Goal: Download file/media

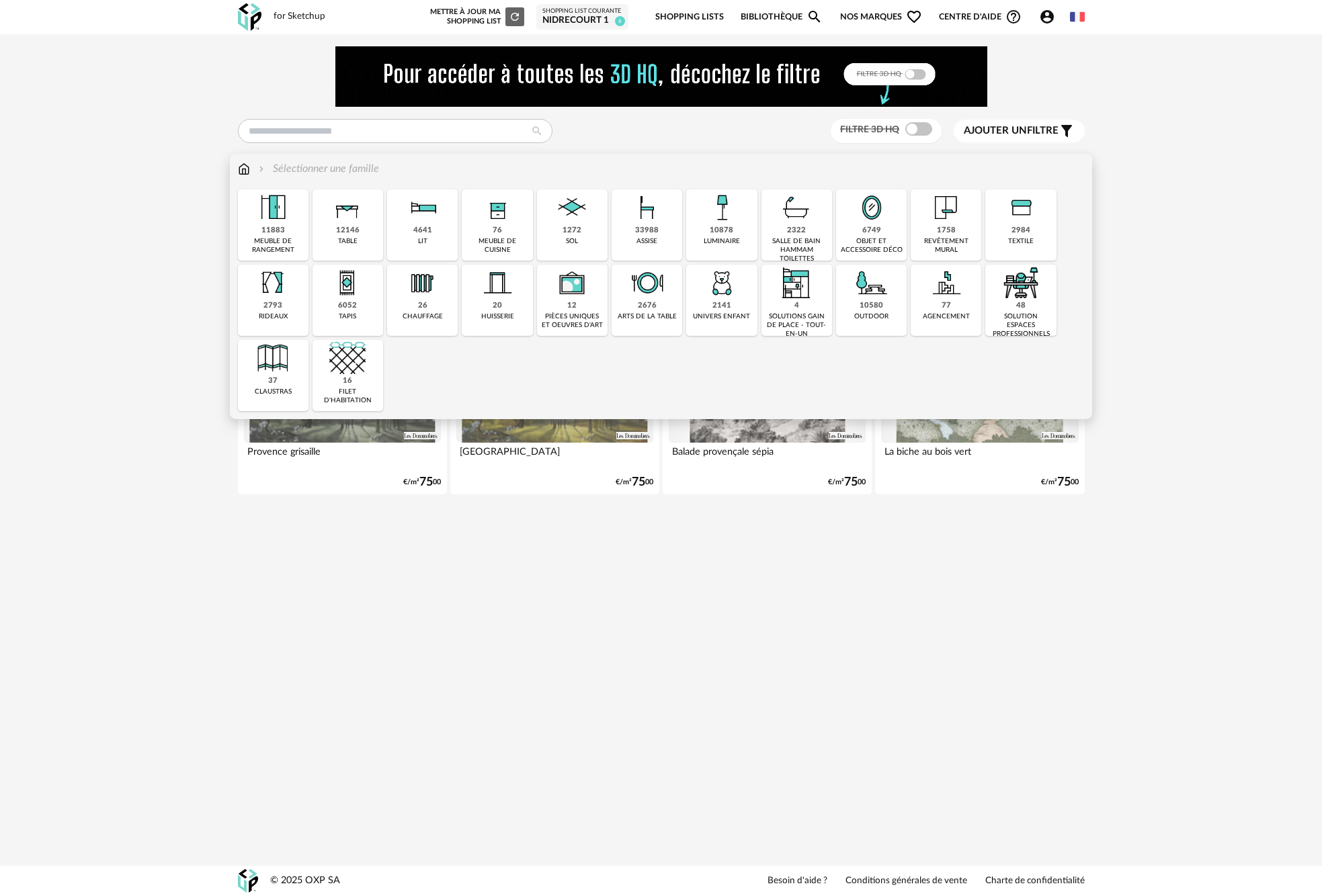
click at [629, 230] on div "33988 assise" at bounding box center [647, 225] width 71 height 71
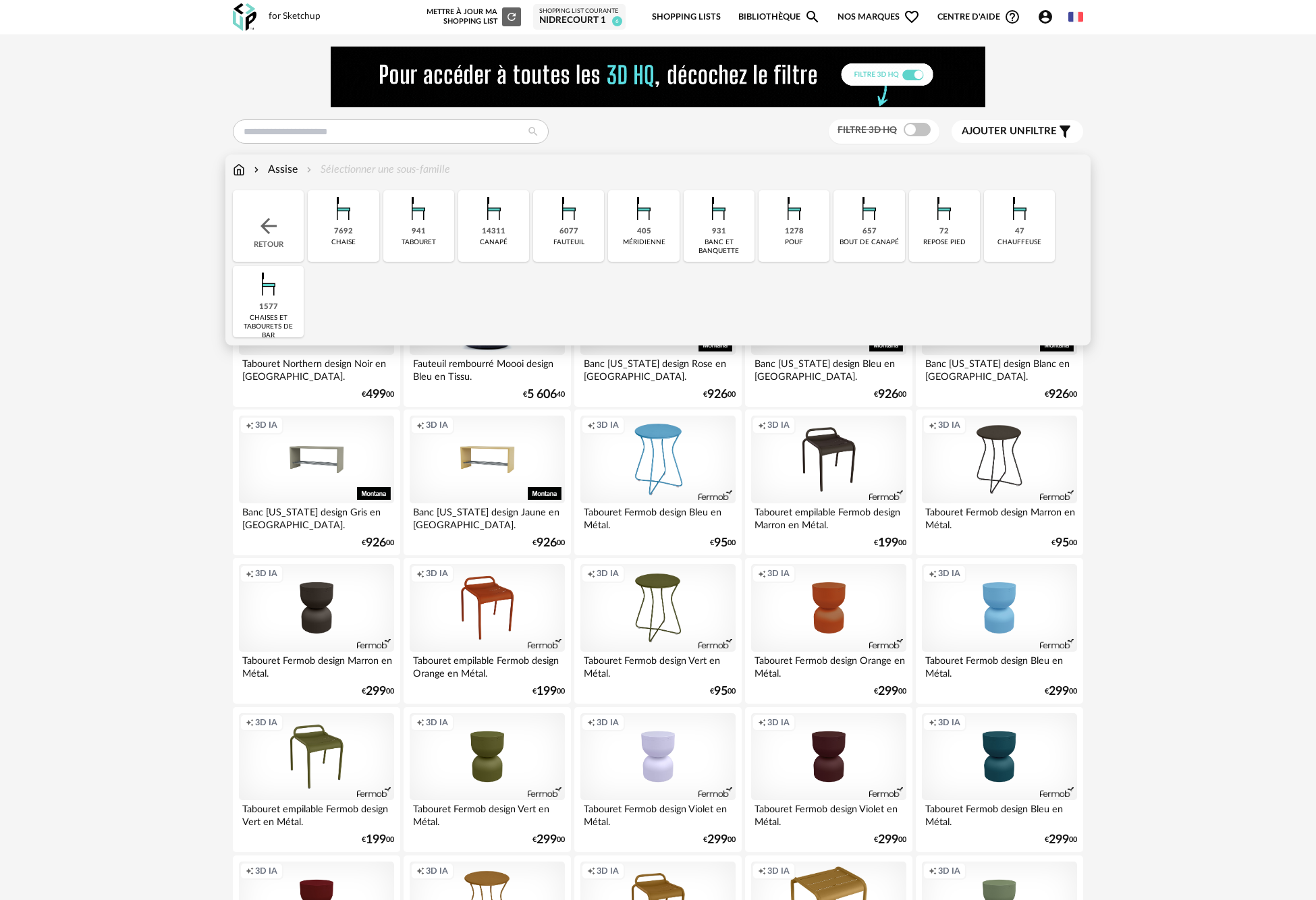
click at [514, 230] on div "14311 [GEOGRAPHIC_DATA]" at bounding box center [494, 226] width 71 height 72
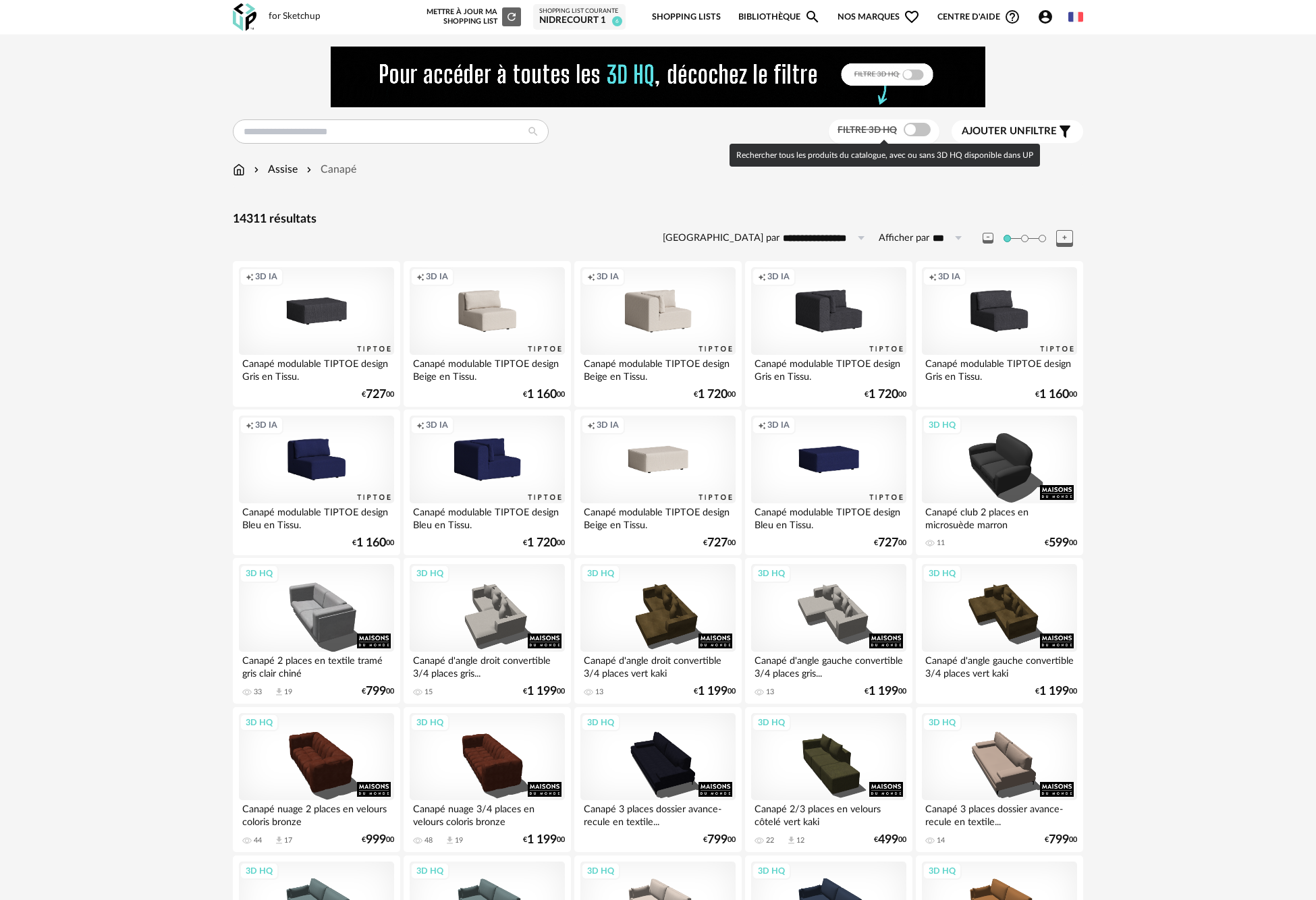
click at [910, 130] on span at bounding box center [917, 130] width 27 height 13
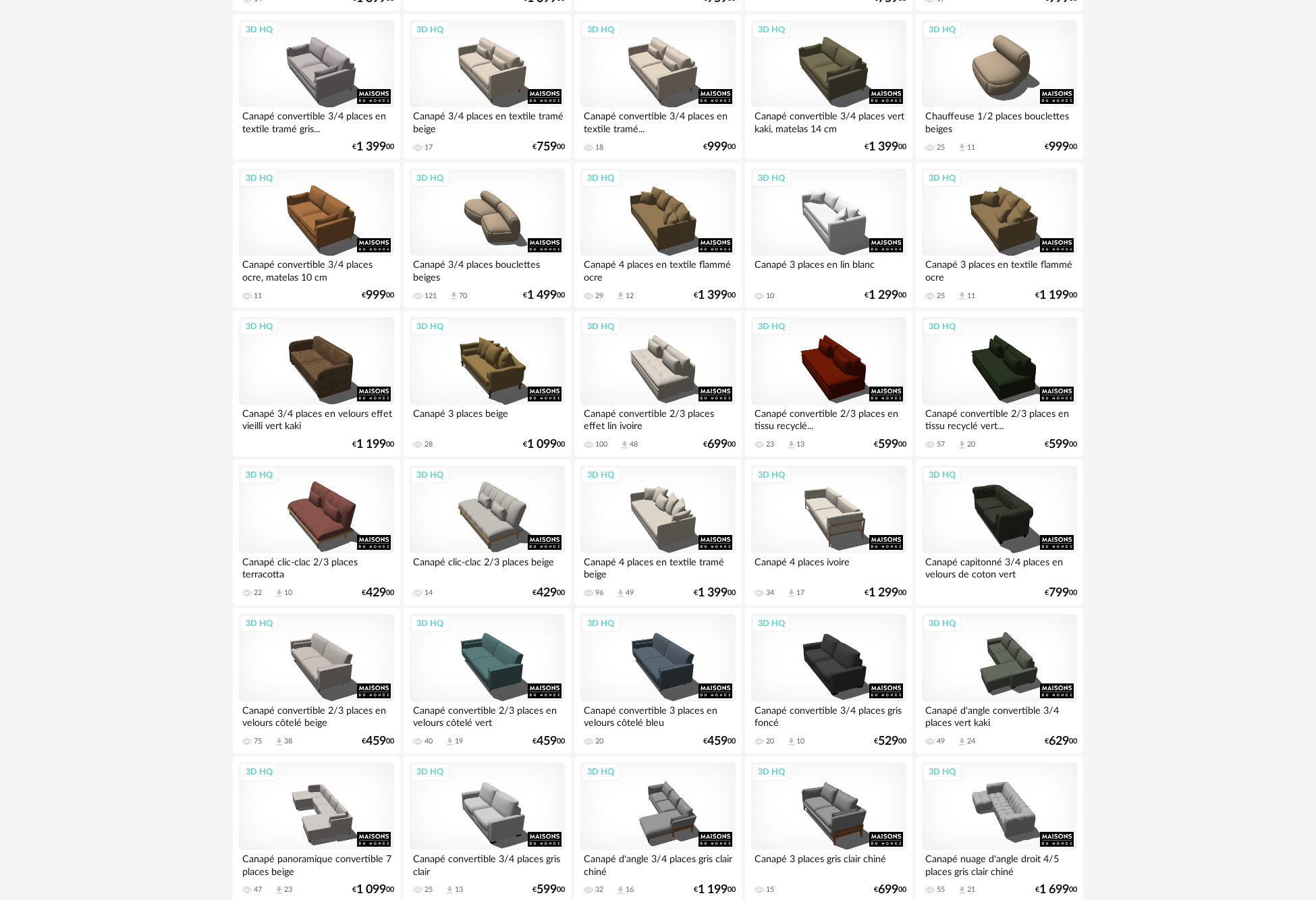
scroll to position [1079, 0]
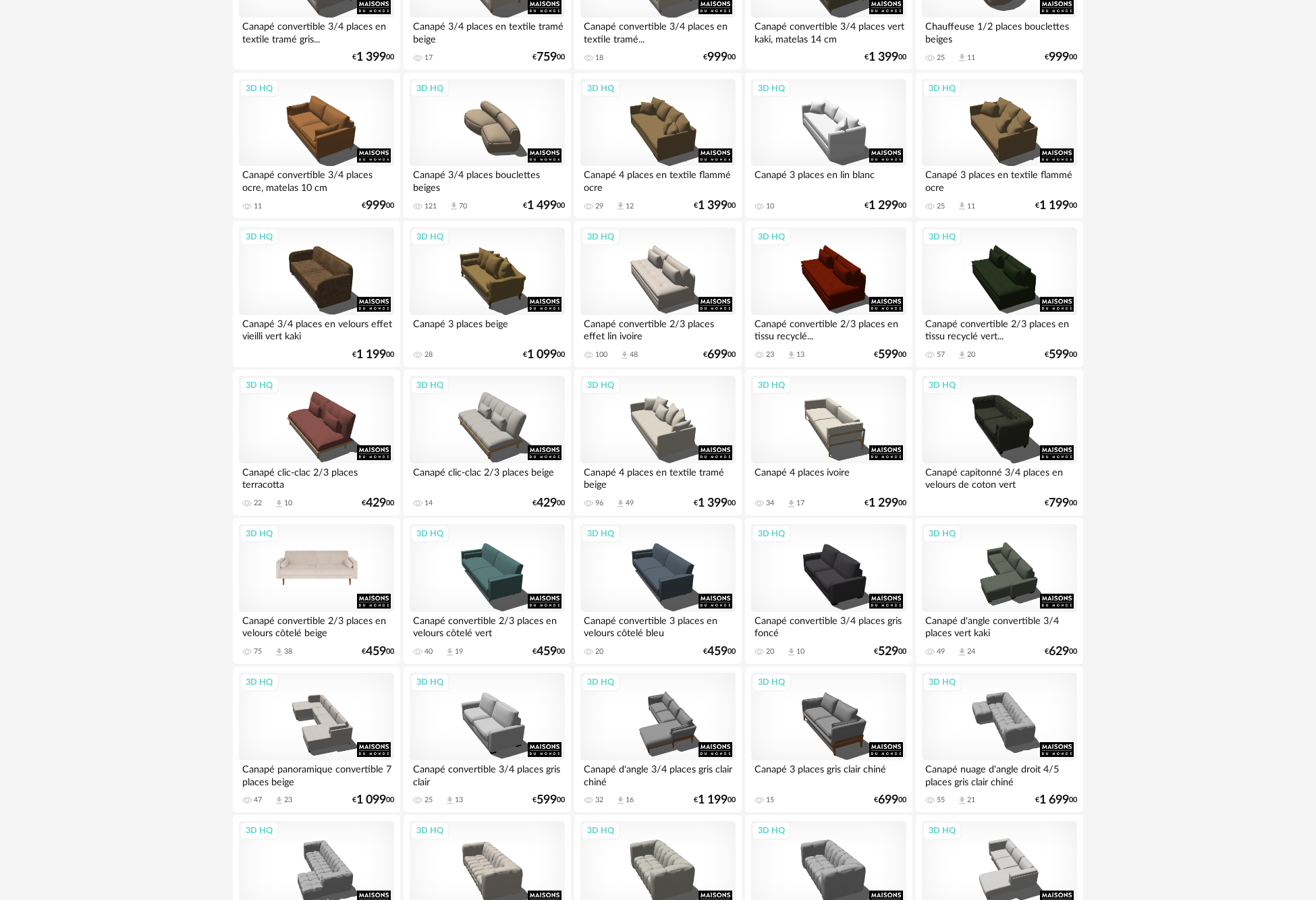
click at [324, 581] on div "3D HQ" at bounding box center [316, 568] width 155 height 88
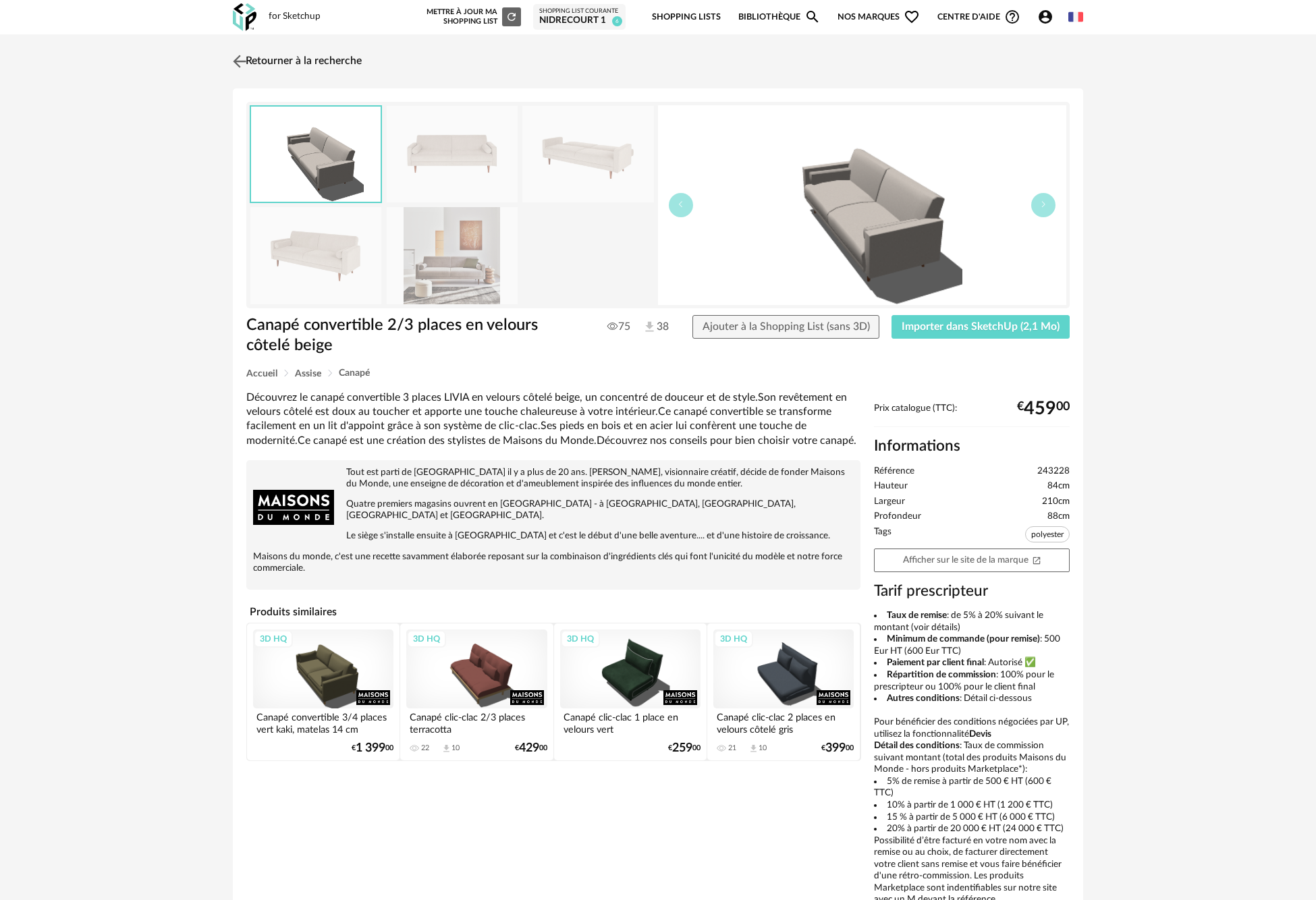
click at [244, 66] on img at bounding box center [239, 61] width 20 height 20
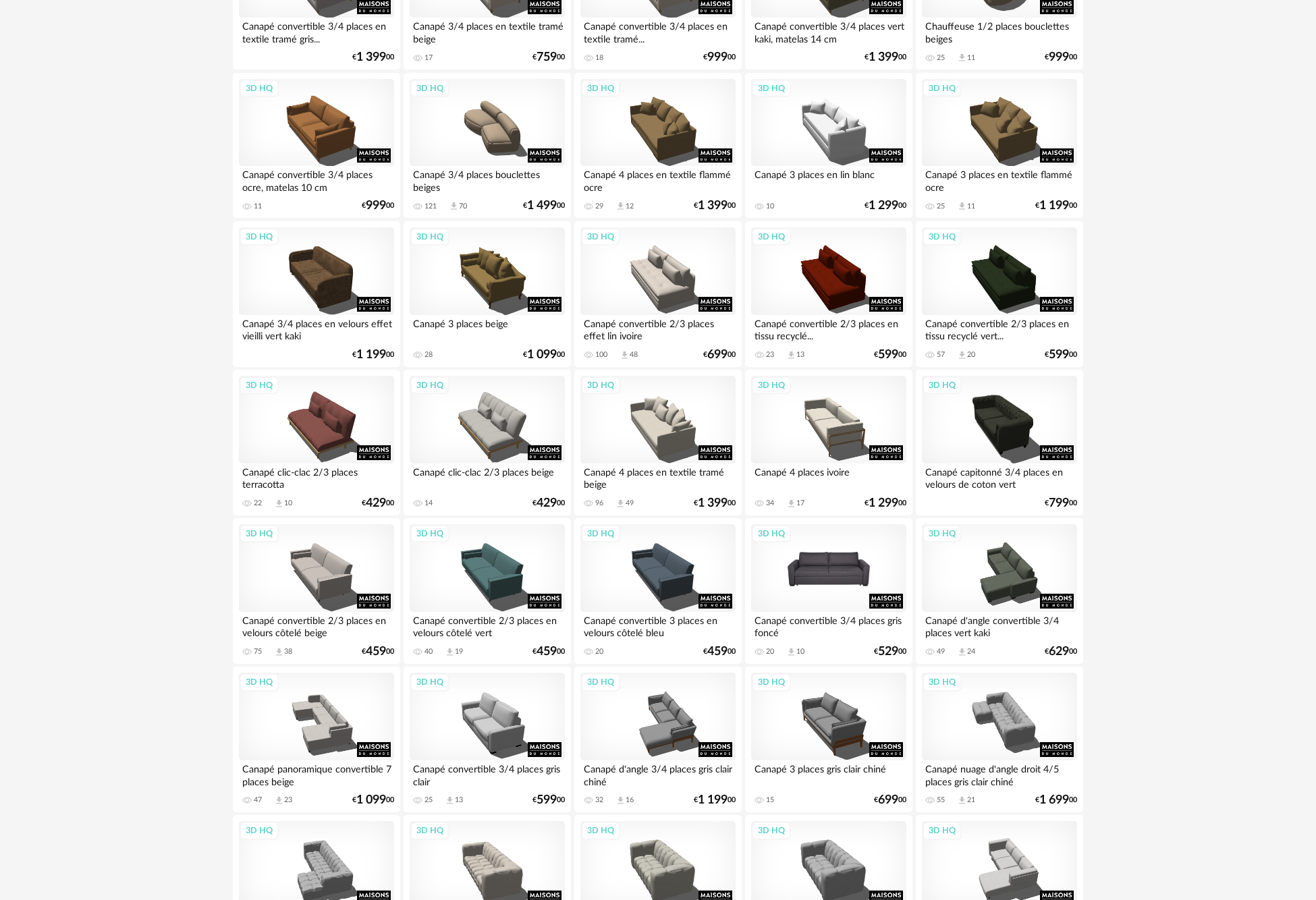
scroll to position [1260, 0]
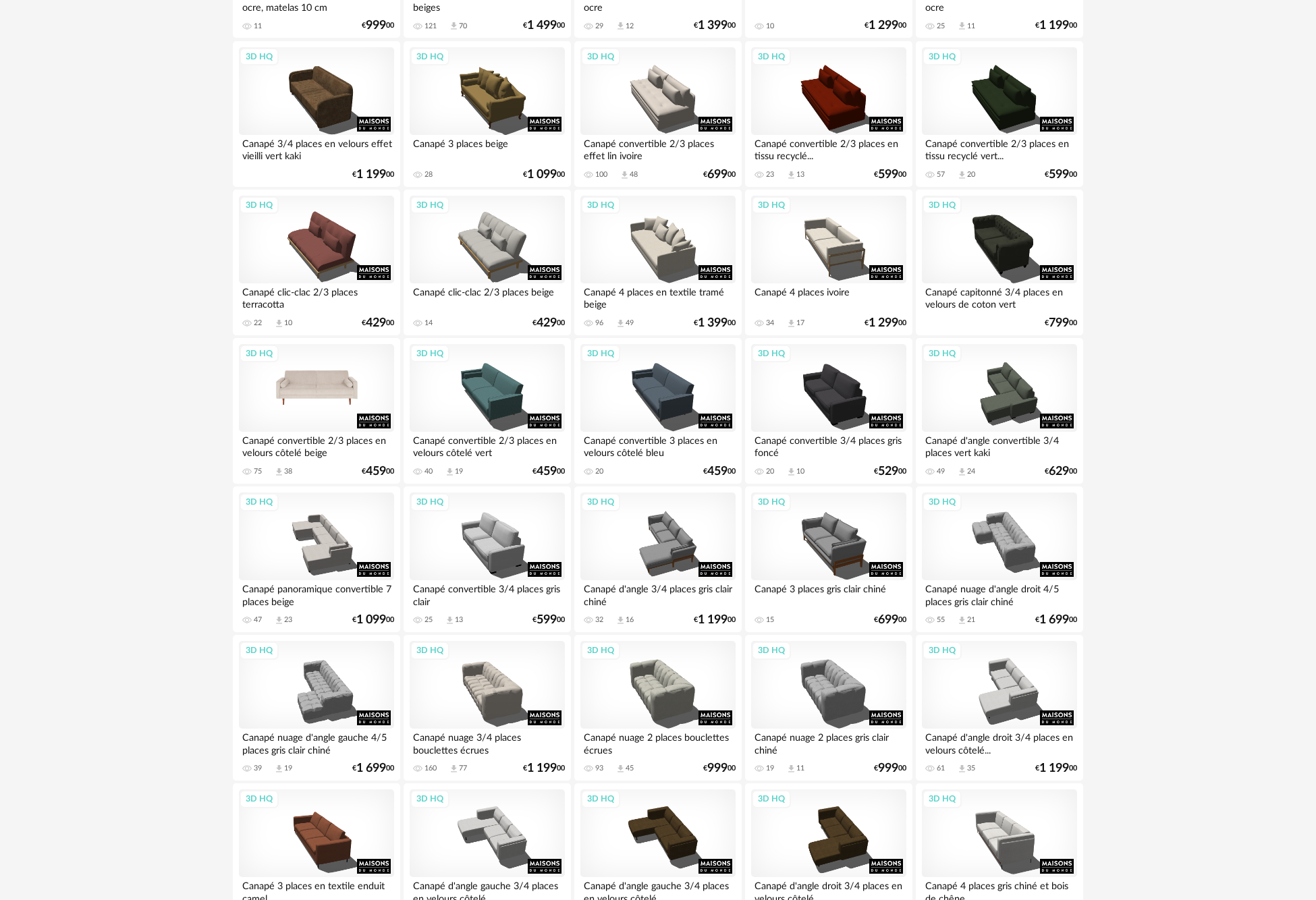
click at [319, 379] on div "3D HQ" at bounding box center [316, 388] width 155 height 88
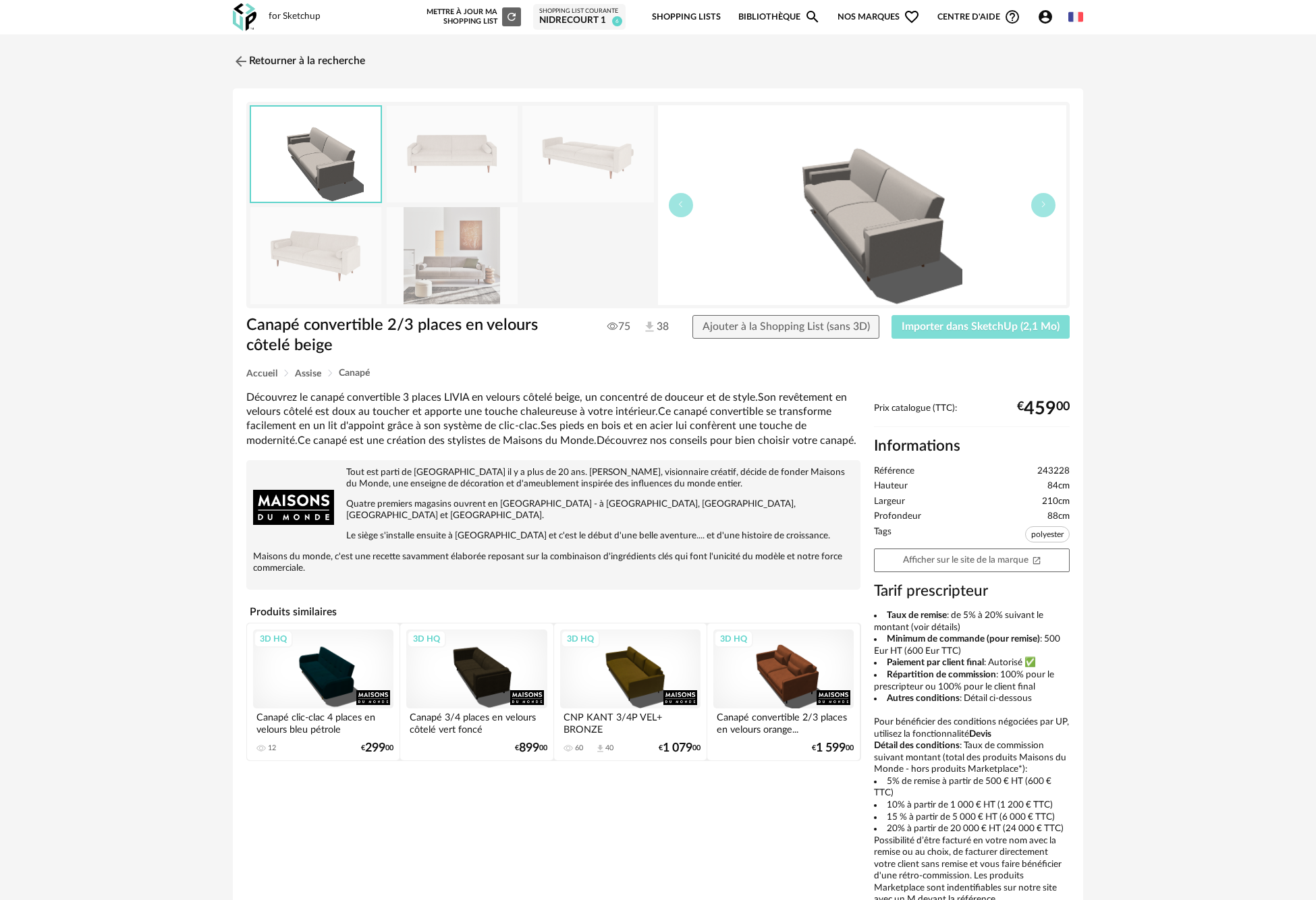
click at [951, 330] on span "Importer dans SketchUp (2,1 Mo)" at bounding box center [981, 327] width 158 height 11
